Goal: Task Accomplishment & Management: Manage account settings

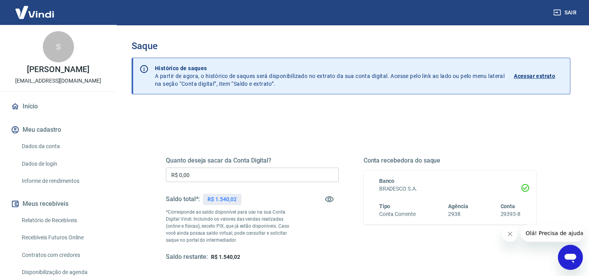
click at [512, 233] on icon "Fechar mensagem da empresa" at bounding box center [510, 233] width 6 height 6
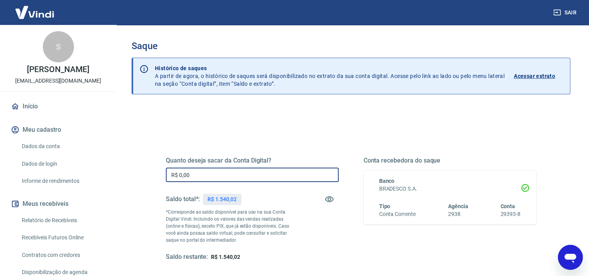
click at [200, 176] on input "R$ 0,00" at bounding box center [252, 174] width 173 height 14
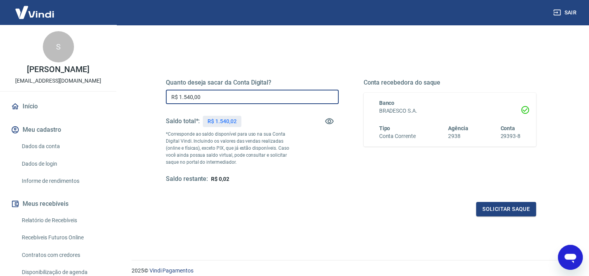
scroll to position [109, 0]
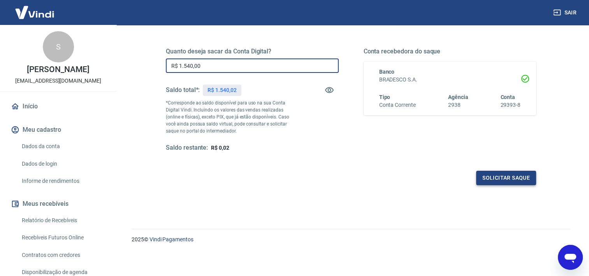
click at [516, 174] on button "Solicitar saque" at bounding box center [506, 177] width 60 height 14
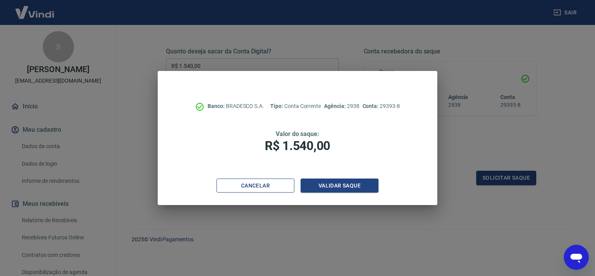
click at [273, 188] on button "Cancelar" at bounding box center [255, 185] width 78 height 14
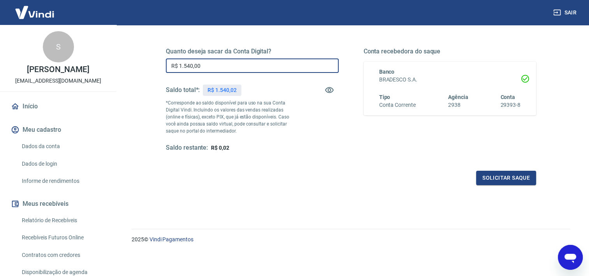
click at [212, 66] on input "R$ 1.540,00" at bounding box center [252, 65] width 173 height 14
type input "R$ 1.540,02"
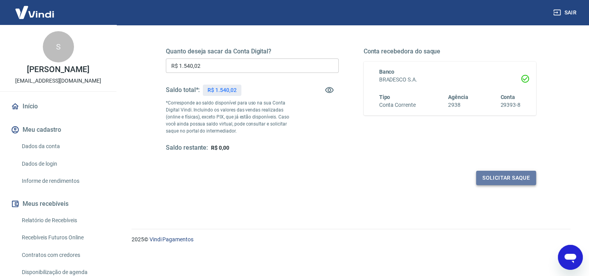
click at [500, 179] on button "Solicitar saque" at bounding box center [506, 177] width 60 height 14
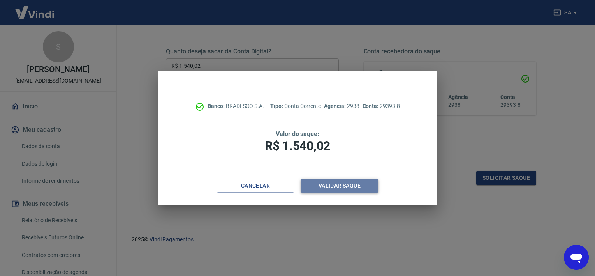
click at [358, 187] on button "Validar saque" at bounding box center [339, 185] width 78 height 14
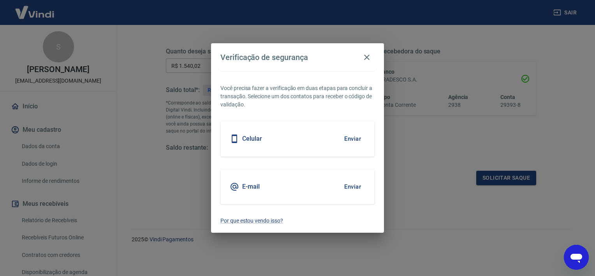
click at [307, 187] on div "E-mail Enviar" at bounding box center [297, 186] width 154 height 35
click at [350, 185] on button "Enviar" at bounding box center [352, 186] width 25 height 16
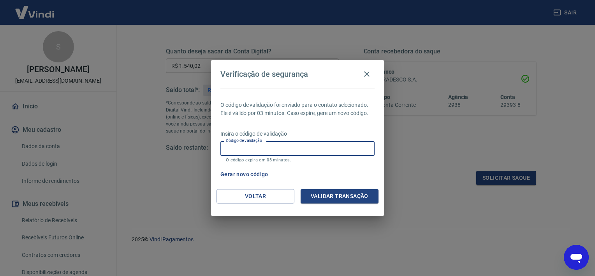
click at [311, 149] on input "Código de validação" at bounding box center [297, 148] width 154 height 14
type input "756126"
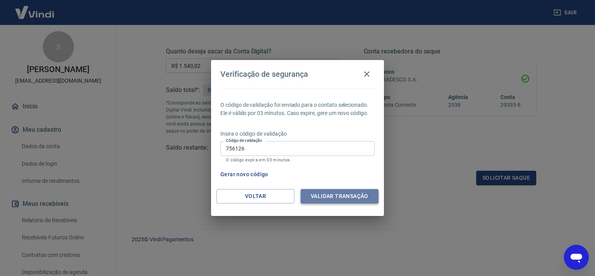
click at [319, 196] on button "Validar transação" at bounding box center [339, 196] width 78 height 14
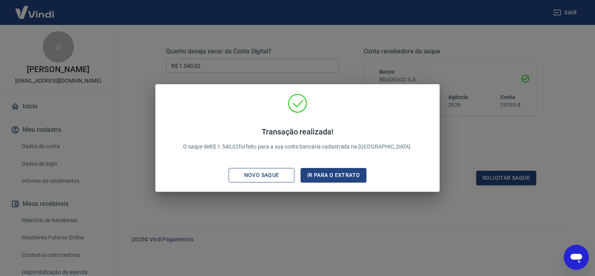
click at [255, 169] on button "Novo saque" at bounding box center [261, 175] width 66 height 14
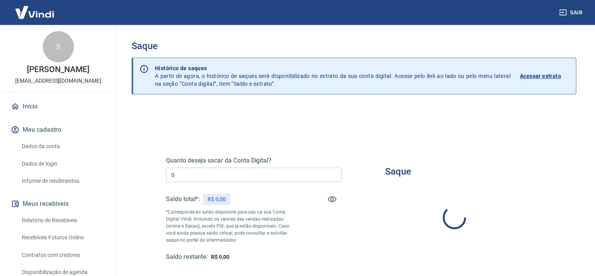
type input "R$ 0,00"
